Goal: Find specific page/section

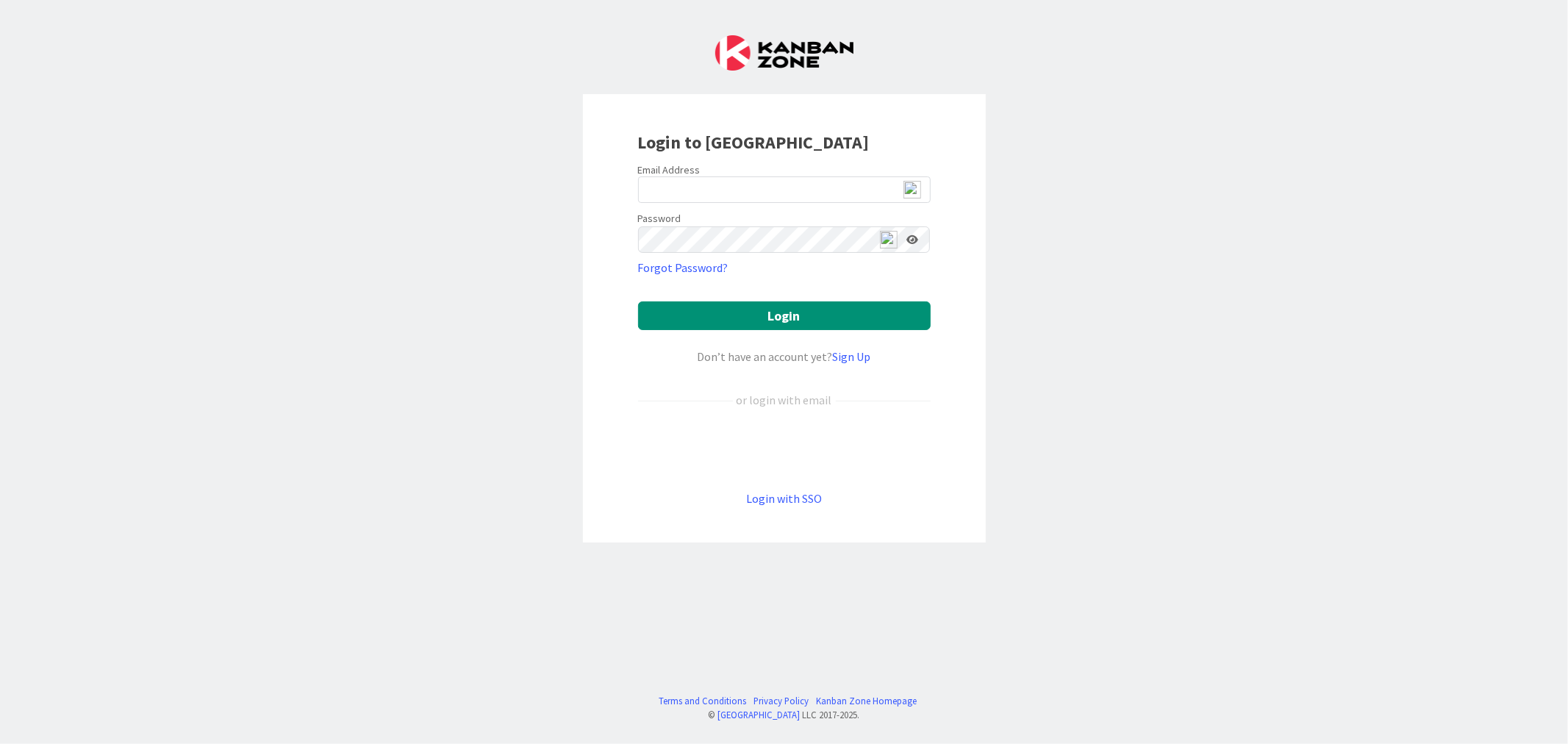
click at [913, 195] on img at bounding box center [912, 190] width 18 height 18
click at [916, 192] on span "2" at bounding box center [917, 196] width 11 height 12
type input "[EMAIL_ADDRESS][DOMAIN_NAME]"
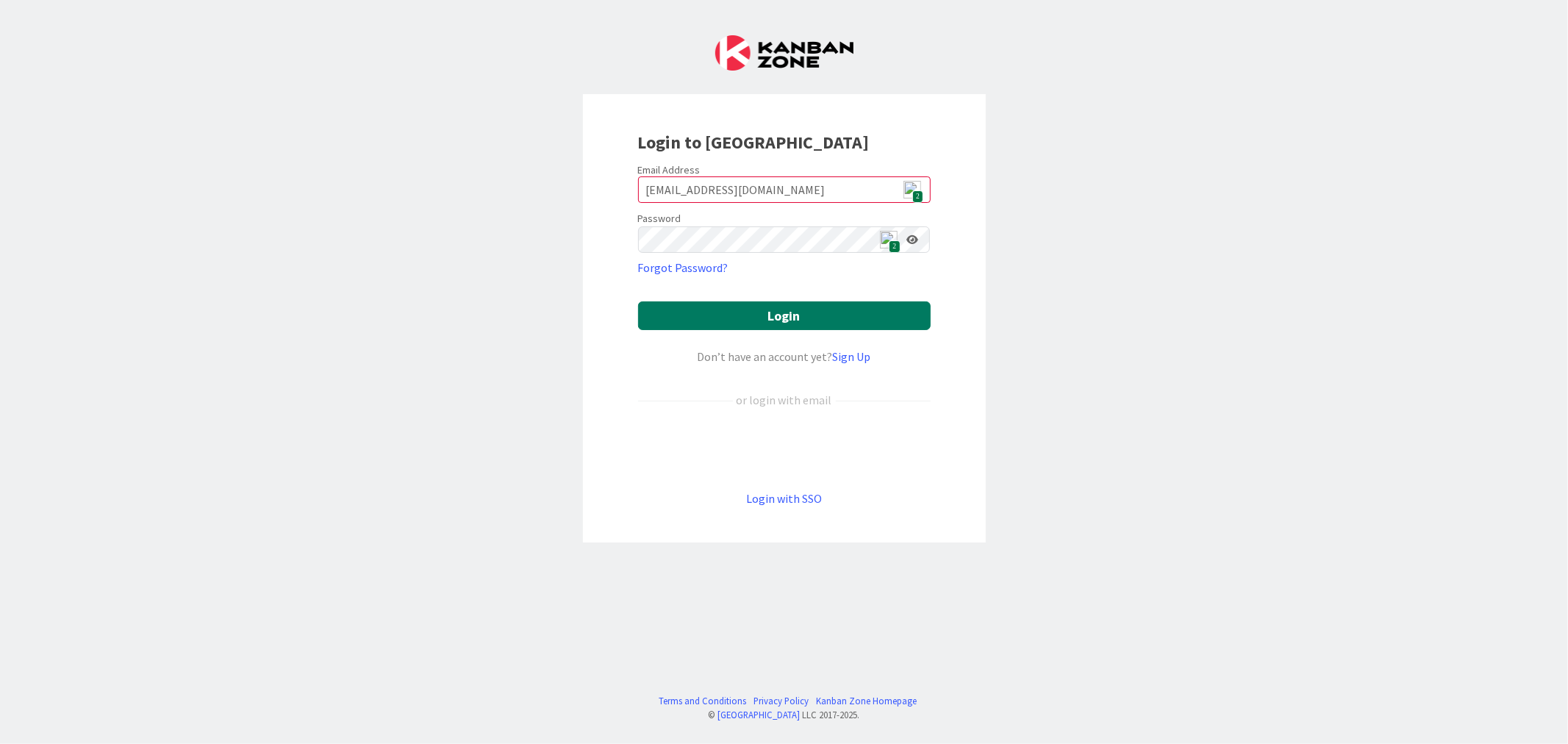
click at [783, 311] on button "Login" at bounding box center [783, 316] width 292 height 29
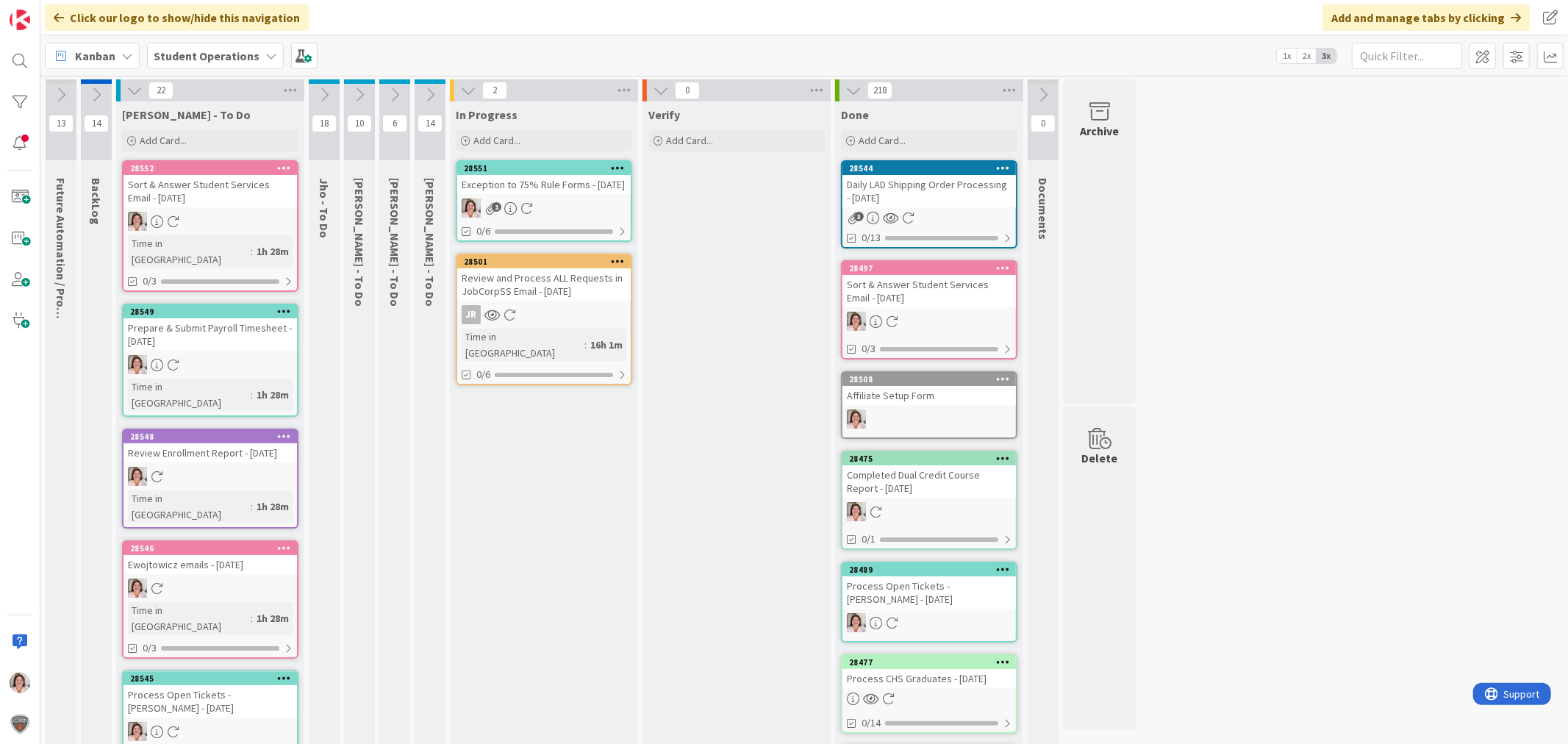
click at [568, 194] on div "Exception to 75% Rule Forms - [DATE]" at bounding box center [544, 184] width 174 height 19
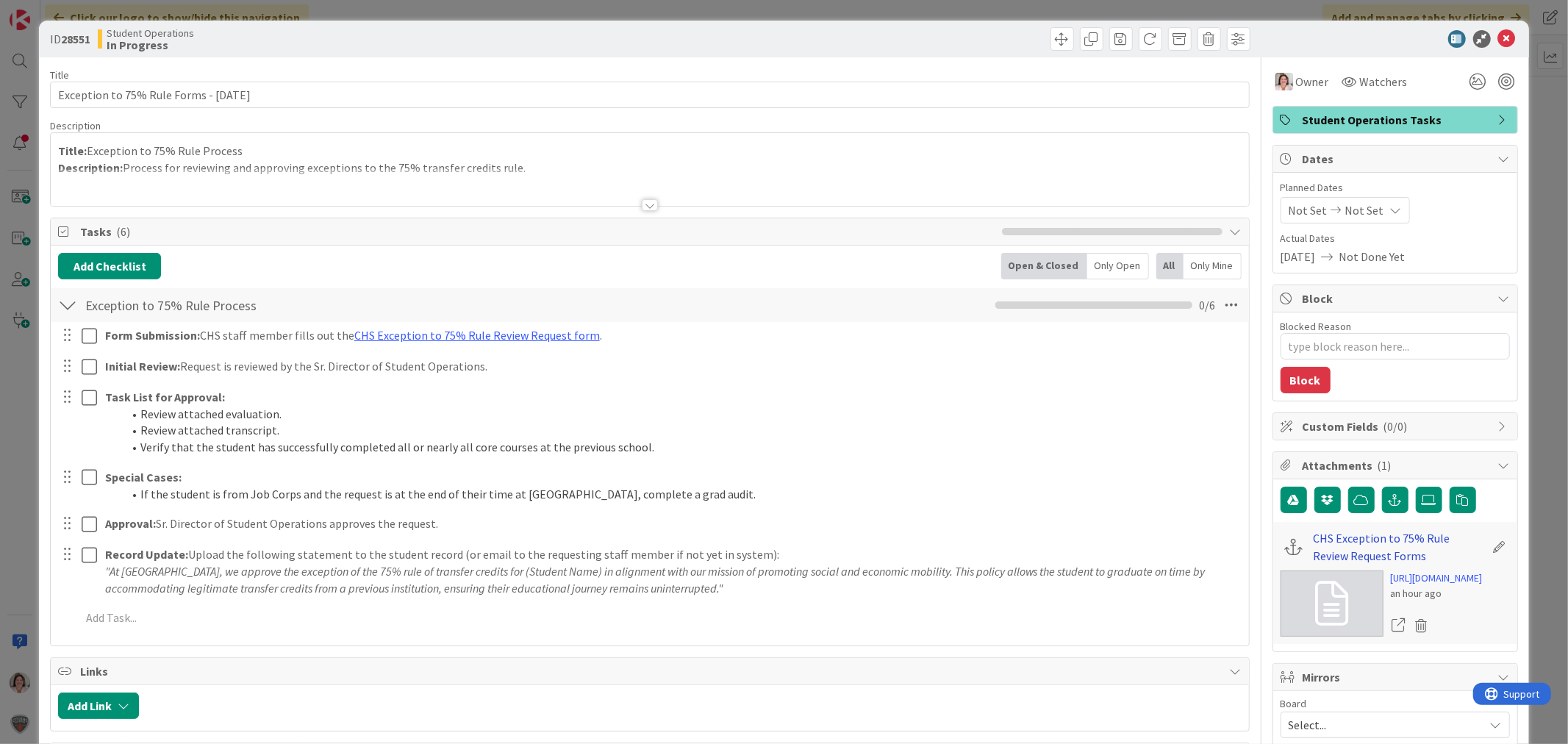
click at [1330, 537] on link "CHS Exception to 75% Rule Review Request Forms" at bounding box center [1398, 547] width 171 height 35
click at [1498, 40] on icon at bounding box center [1506, 38] width 18 height 18
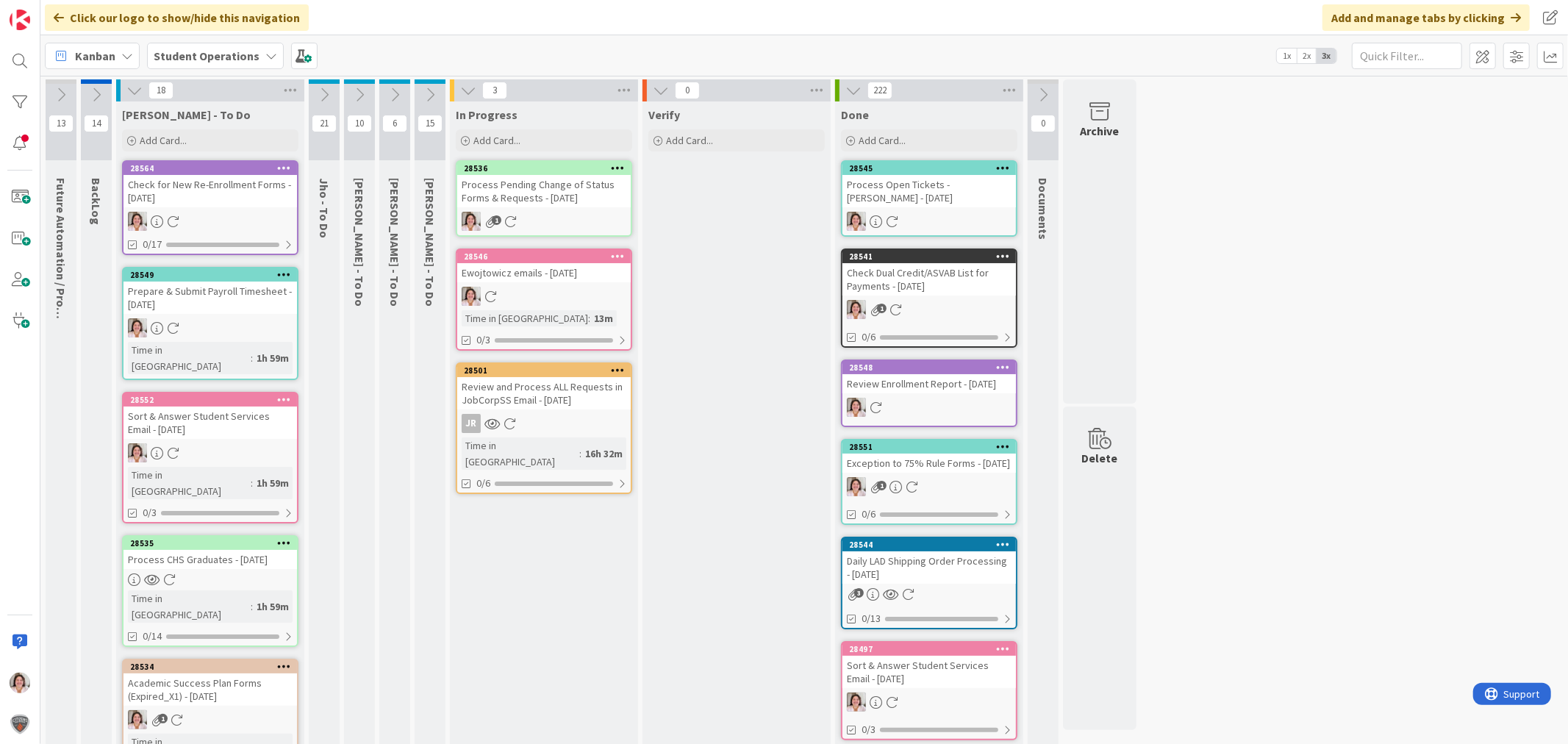
click at [562, 200] on div "Process Pending Change of Status Forms & Requests - [DATE]" at bounding box center [544, 190] width 174 height 33
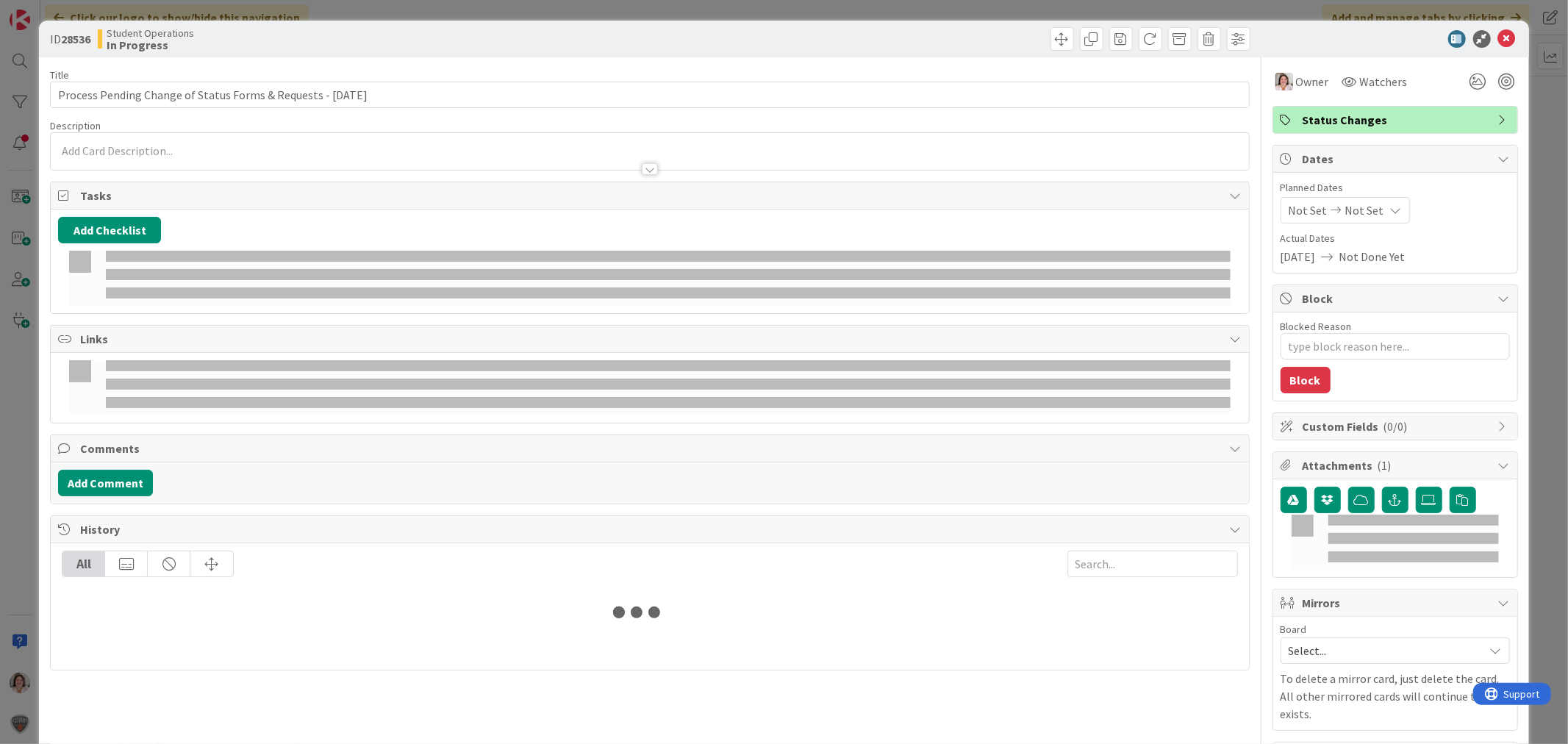
type textarea "x"
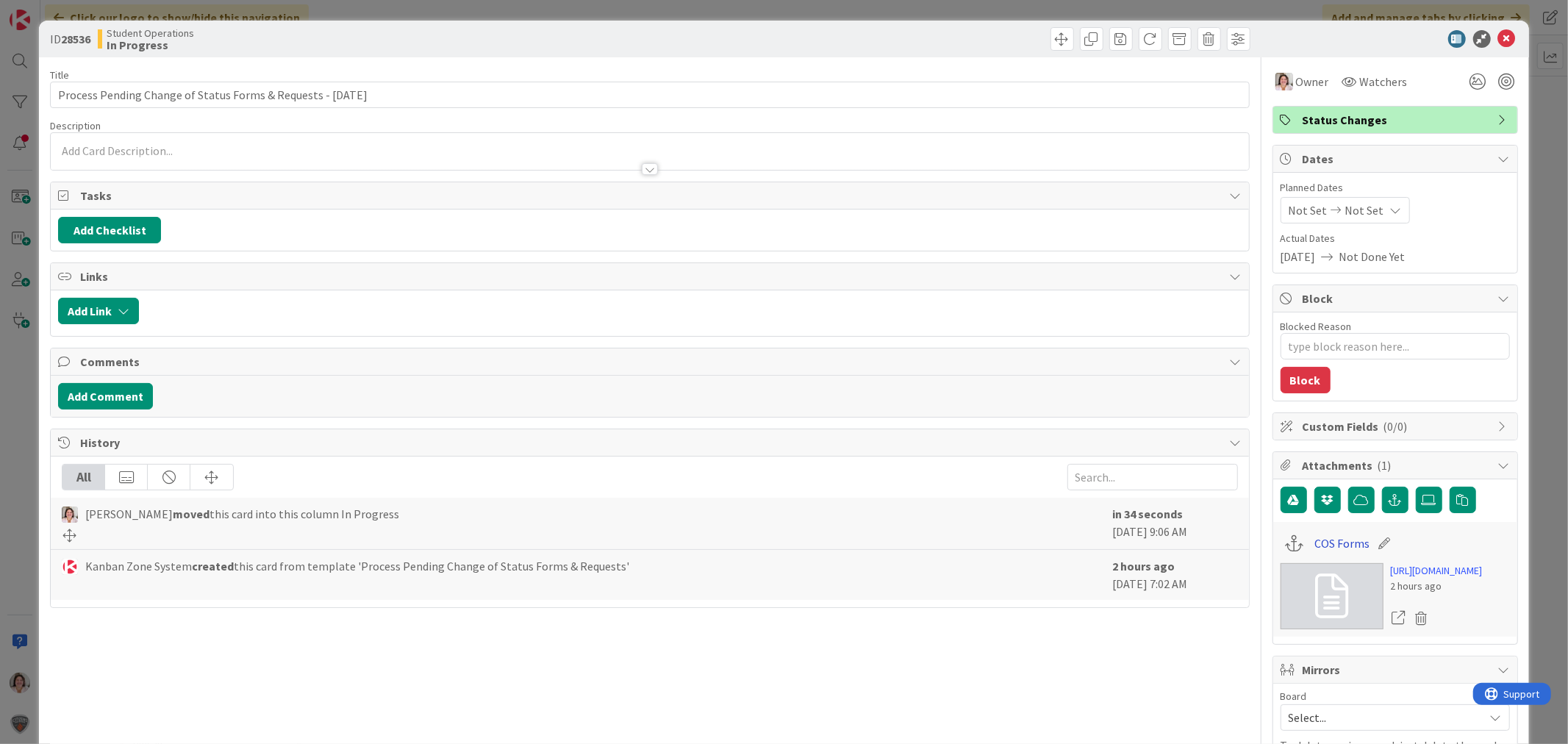
click at [1314, 542] on link "COS Forms" at bounding box center [1341, 542] width 55 height 18
click at [1498, 34] on icon at bounding box center [1506, 38] width 18 height 18
